Goal: Information Seeking & Learning: Compare options

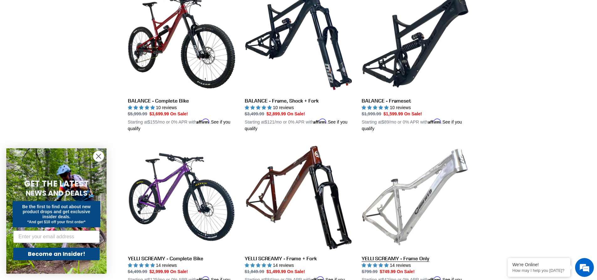
scroll to position [376, 0]
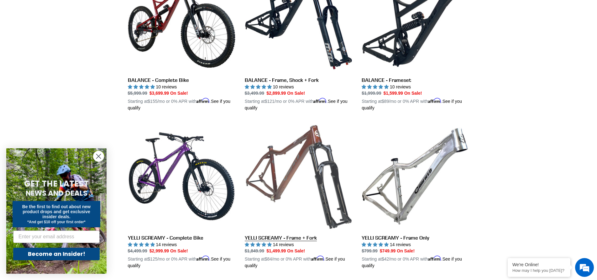
click at [284, 183] on link "YELLI SCREAMY - Frame + Fork" at bounding box center [299, 195] width 108 height 147
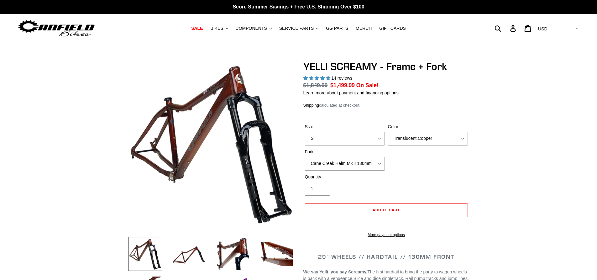
select select "highest-rating"
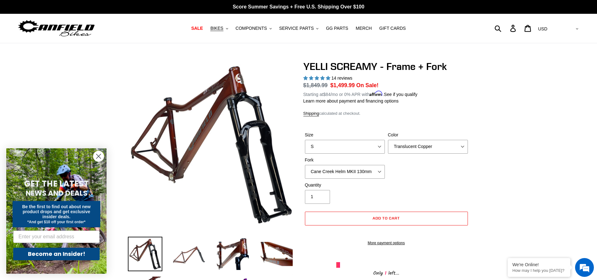
click at [180, 258] on img at bounding box center [189, 254] width 34 height 34
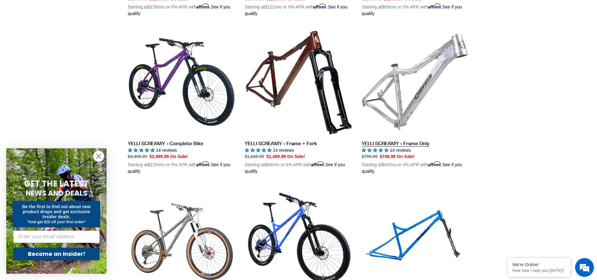
scroll to position [485, 0]
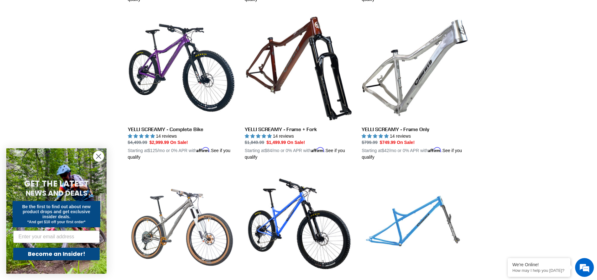
click at [403, 232] on link "NIMBLE 9 - Frame + Fork" at bounding box center [416, 244] width 108 height 147
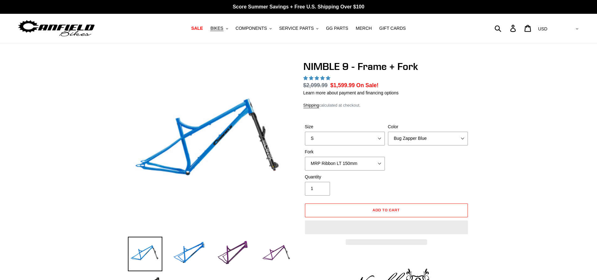
select select "highest-rating"
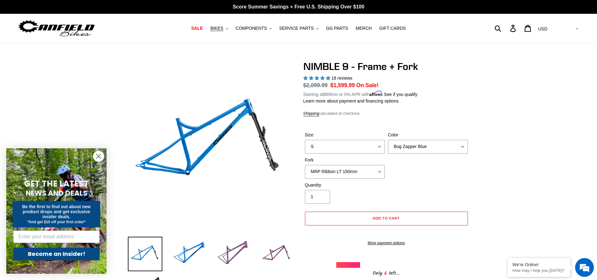
click at [233, 261] on img at bounding box center [233, 254] width 34 height 34
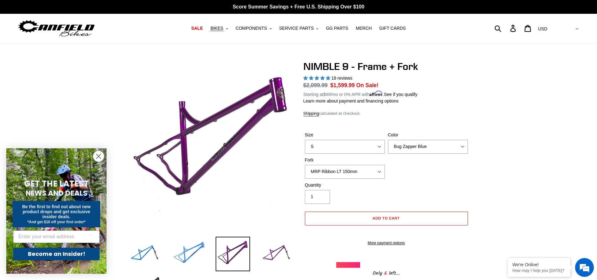
click at [197, 252] on img at bounding box center [189, 254] width 34 height 34
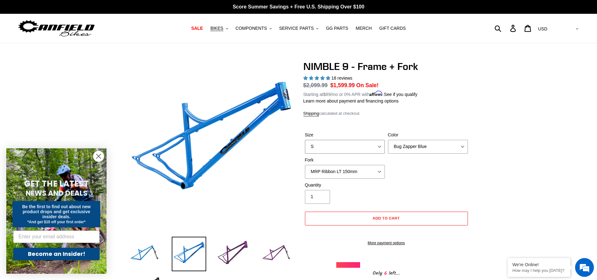
click at [380, 147] on select "S M L XL" at bounding box center [345, 147] width 80 height 14
select select "L"
click at [305, 140] on select "S M L XL" at bounding box center [345, 147] width 80 height 14
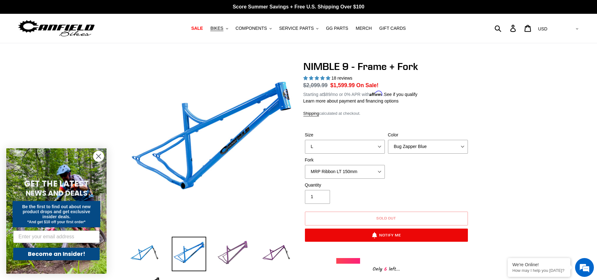
click at [235, 250] on img at bounding box center [233, 254] width 34 height 34
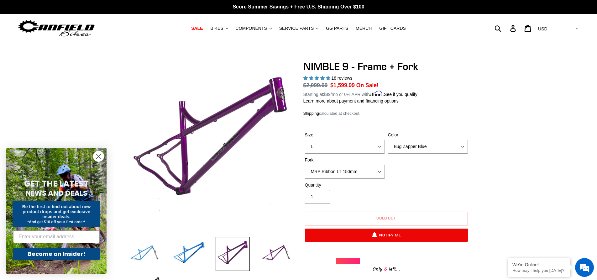
click at [152, 256] on img at bounding box center [145, 254] width 34 height 34
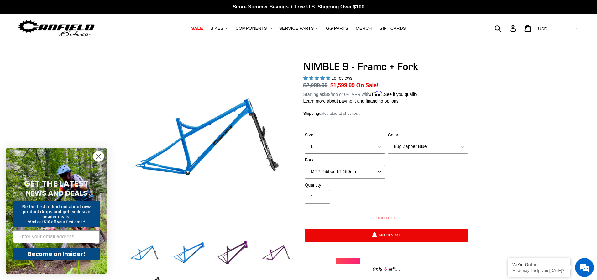
click at [378, 147] on select "S M L XL" at bounding box center [345, 147] width 80 height 14
click at [272, 250] on img at bounding box center [277, 254] width 34 height 34
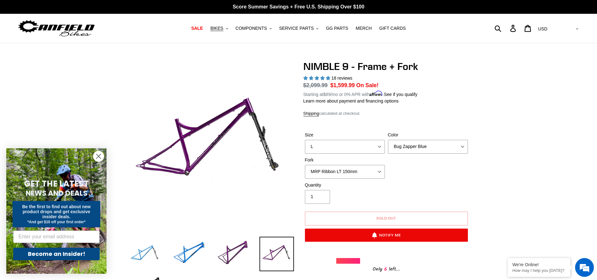
click at [147, 250] on img at bounding box center [145, 254] width 34 height 34
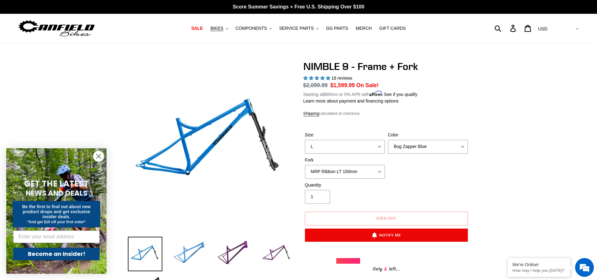
click at [187, 247] on img at bounding box center [189, 254] width 34 height 34
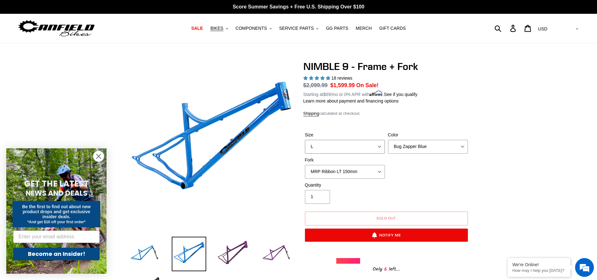
click at [380, 146] on select "S M L XL" at bounding box center [345, 147] width 80 height 14
click at [203, 27] on span "SALE" at bounding box center [197, 28] width 12 height 5
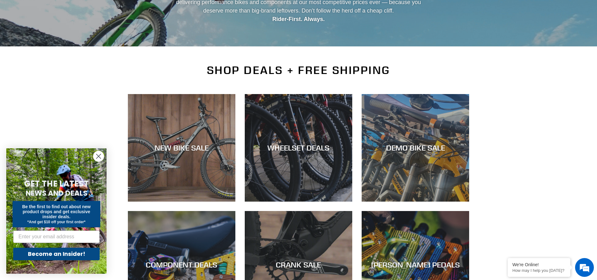
scroll to position [125, 0]
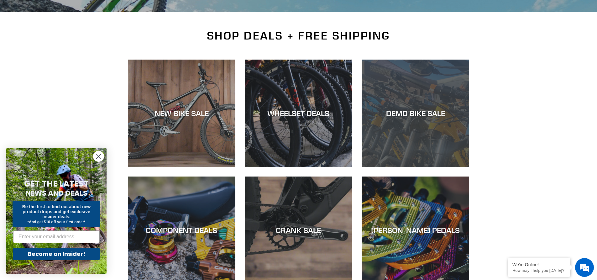
click at [400, 167] on div "DEMO BIKE SALE" at bounding box center [416, 167] width 108 height 0
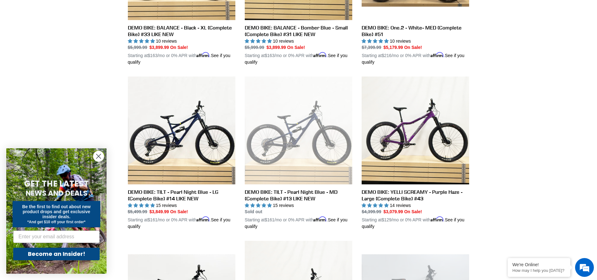
scroll to position [83, 0]
